Goal: Task Accomplishment & Management: Manage account settings

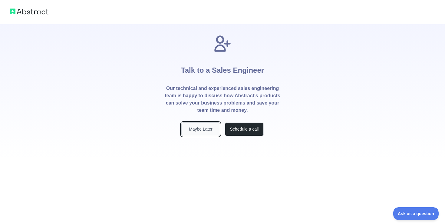
click at [204, 128] on button "Maybe Later" at bounding box center [200, 129] width 39 height 14
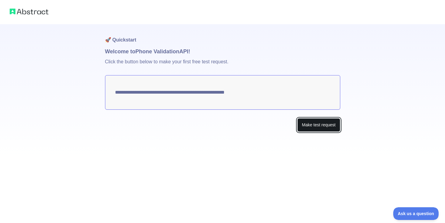
click at [317, 125] on button "Make test request" at bounding box center [318, 125] width 43 height 14
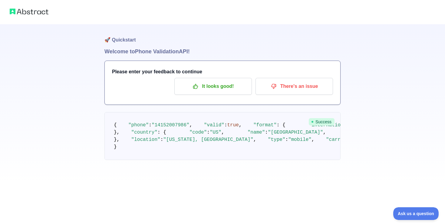
click at [38, 11] on img at bounding box center [29, 11] width 39 height 8
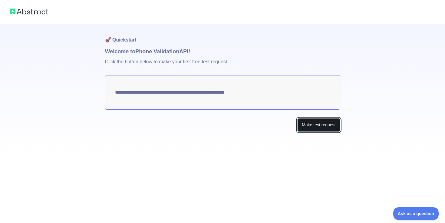
click at [315, 124] on button "Make test request" at bounding box center [318, 125] width 43 height 14
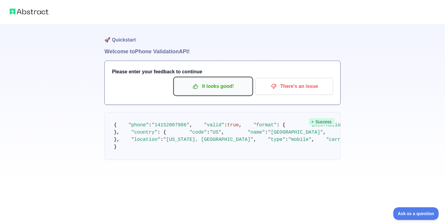
click at [223, 88] on p "It looks good!" at bounding box center [213, 86] width 68 height 10
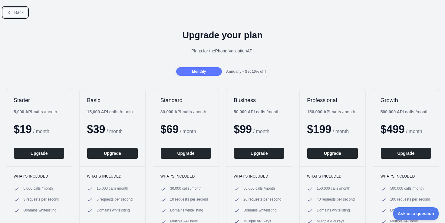
click at [23, 12] on span "Back" at bounding box center [18, 12] width 9 height 5
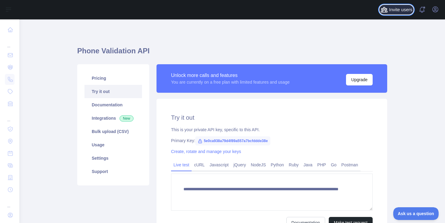
click at [401, 11] on span "Invite users" at bounding box center [400, 9] width 23 height 7
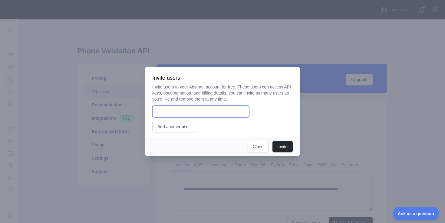
click at [189, 114] on input "email" at bounding box center [200, 111] width 97 height 11
type input "**********"
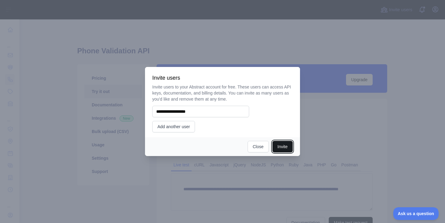
click at [287, 148] on button "Invite" at bounding box center [282, 146] width 20 height 11
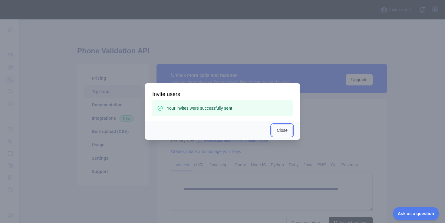
click at [284, 133] on button "Close" at bounding box center [281, 129] width 21 height 11
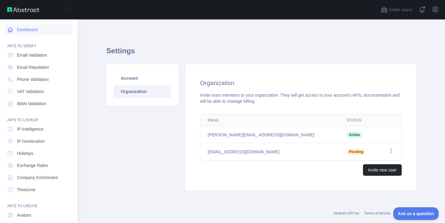
click at [14, 26] on link "Dashboard" at bounding box center [39, 29] width 68 height 11
